Goal: Find specific page/section: Find specific page/section

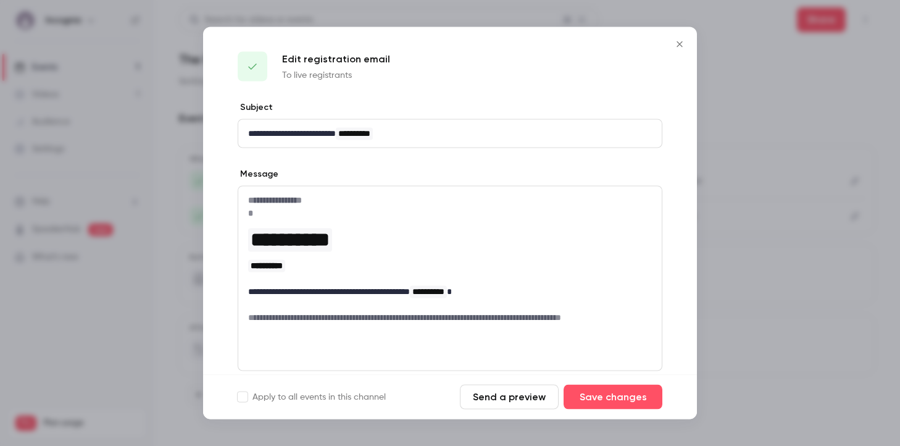
click at [679, 45] on icon "Close" at bounding box center [679, 44] width 15 height 10
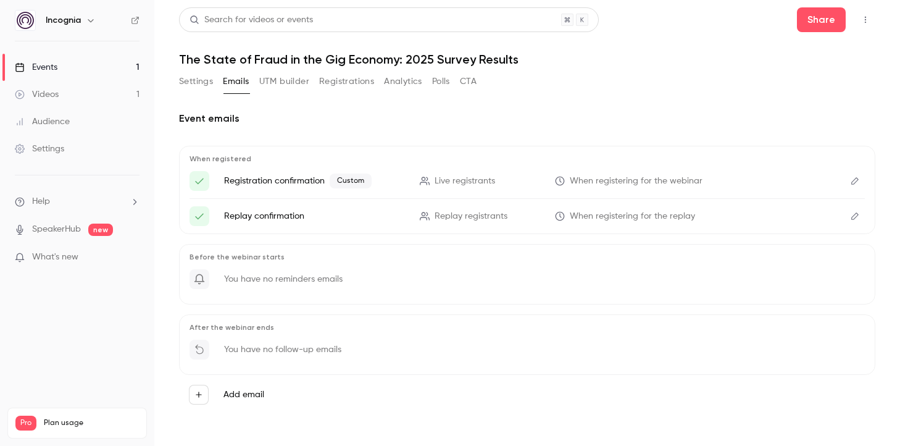
click at [81, 65] on link "Events 1" at bounding box center [77, 67] width 154 height 27
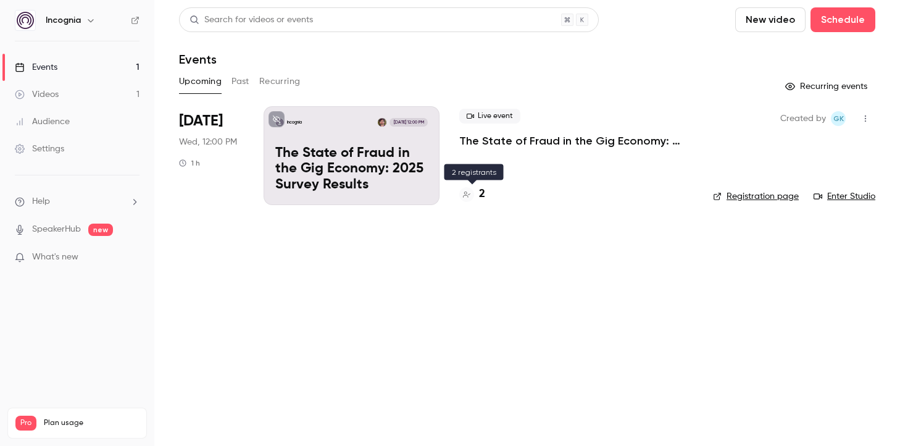
click at [481, 195] on h4 "2" at bounding box center [482, 194] width 6 height 17
